Goal: Task Accomplishment & Management: Use online tool/utility

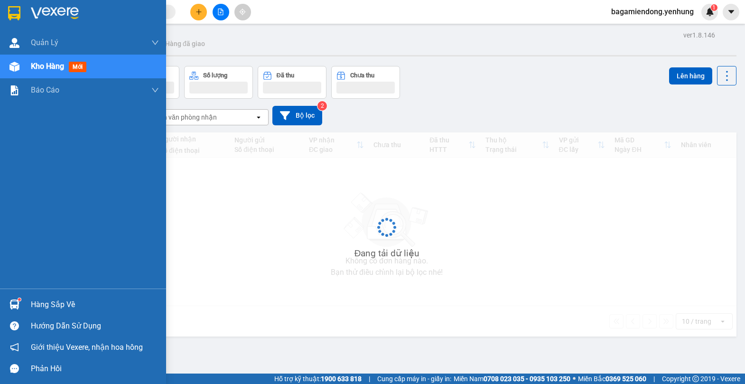
scroll to position [44, 0]
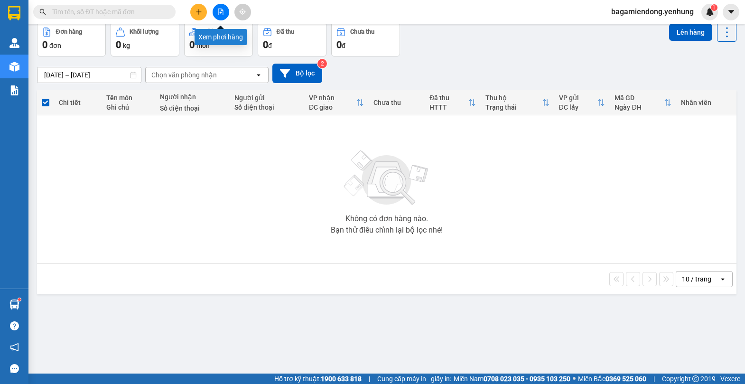
click at [218, 13] on icon "file-add" at bounding box center [220, 12] width 7 height 7
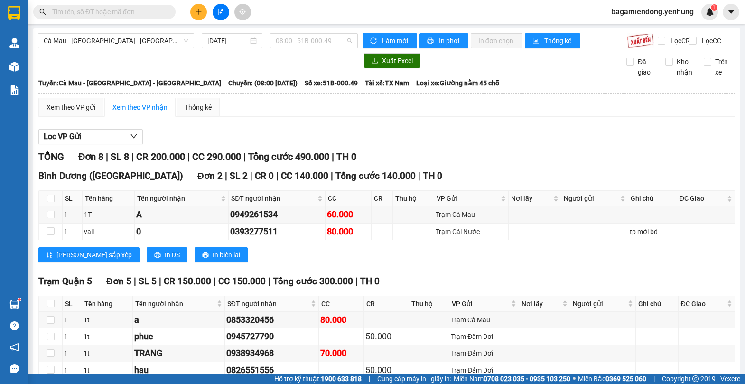
drag, startPoint x: 347, startPoint y: 39, endPoint x: 344, endPoint y: 60, distance: 21.5
click at [347, 40] on span "08:00 - 51B-000.49" at bounding box center [314, 41] width 76 height 14
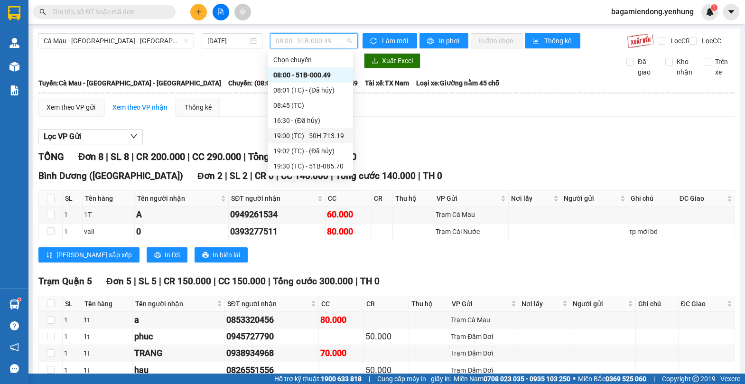
click at [326, 134] on div "19:00 (TC) - 50H-713.19" at bounding box center [310, 136] width 74 height 10
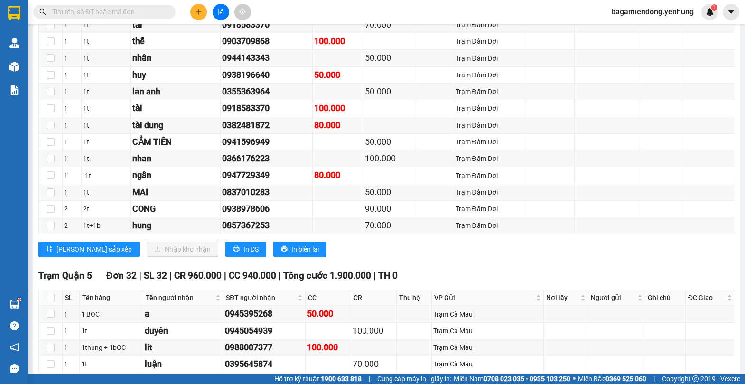
scroll to position [1113, 0]
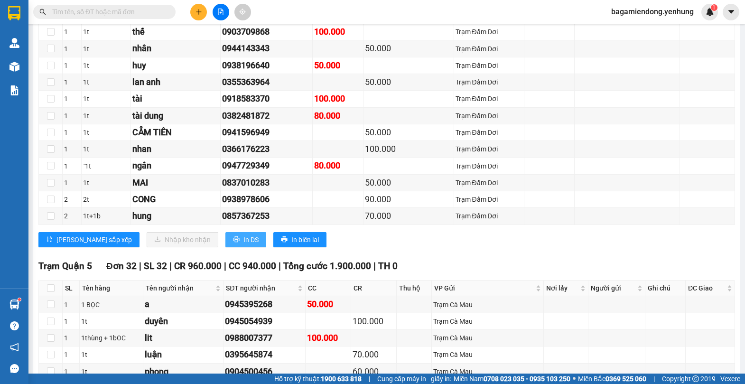
click at [244, 245] on span "In DS" at bounding box center [251, 239] width 15 height 10
